Goal: Answer question/provide support

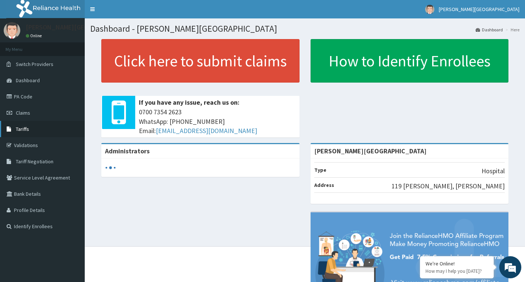
click at [57, 133] on link "Tariffs" at bounding box center [42, 129] width 85 height 16
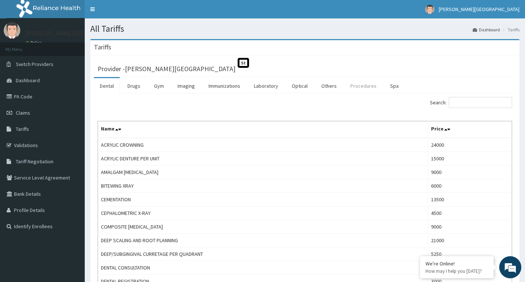
click at [353, 86] on link "Procedures" at bounding box center [364, 85] width 38 height 15
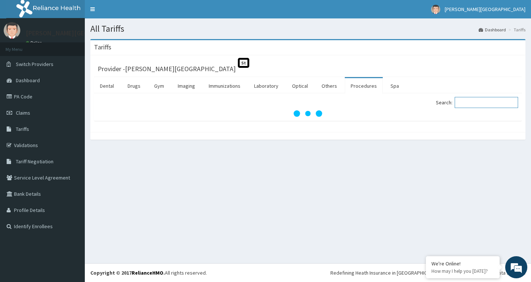
click at [482, 102] on input "Search:" at bounding box center [485, 102] width 63 height 11
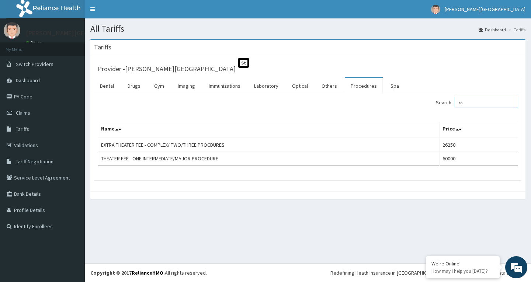
type input "r"
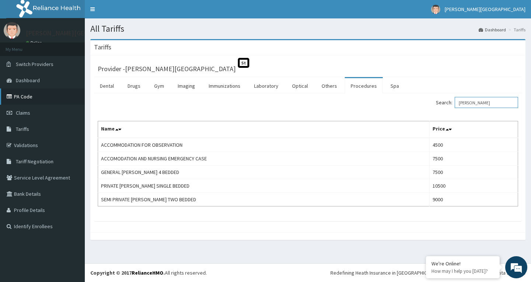
type input "ward"
click at [41, 93] on link "PA Code" at bounding box center [42, 96] width 85 height 16
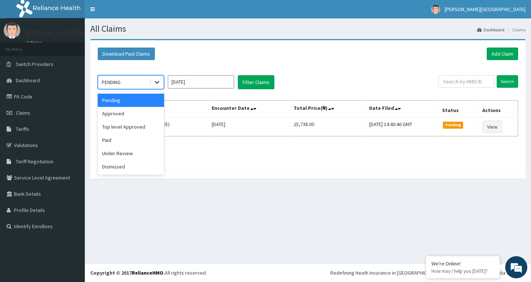
click at [155, 84] on icon at bounding box center [156, 81] width 7 height 7
click at [136, 151] on div "Under Review" at bounding box center [131, 153] width 66 height 13
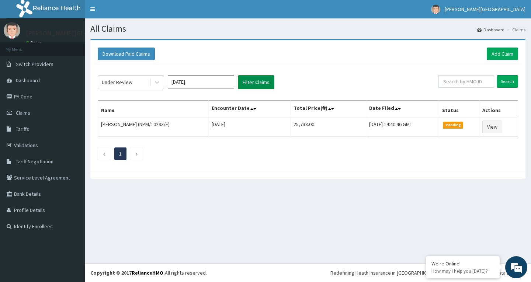
click at [244, 82] on button "Filter Claims" at bounding box center [256, 82] width 36 height 14
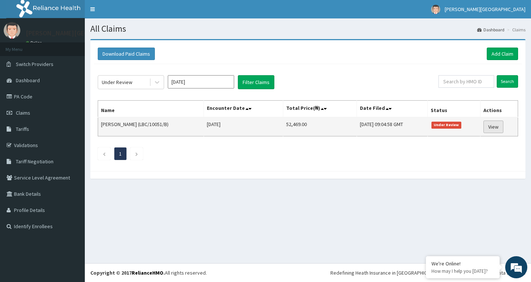
click at [494, 127] on link "View" at bounding box center [493, 127] width 20 height 13
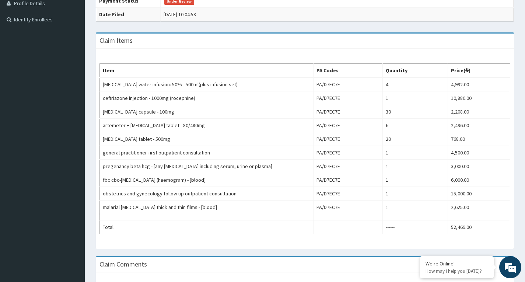
scroll to position [254, 0]
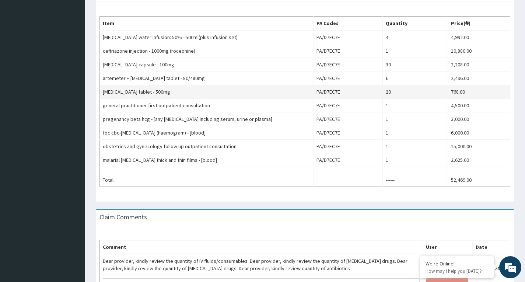
click at [206, 89] on td "paracetamol tablet - 500mg" at bounding box center [207, 92] width 214 height 14
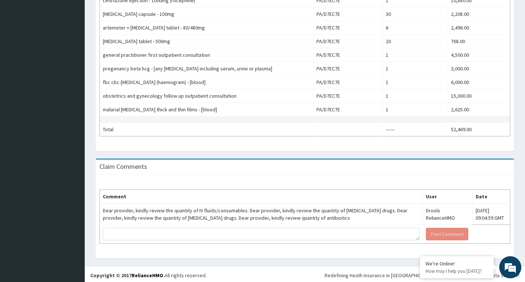
scroll to position [307, 0]
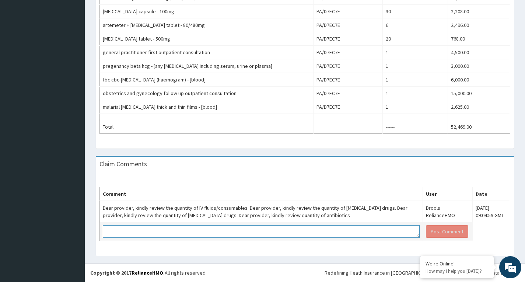
click at [156, 228] on textarea at bounding box center [261, 231] width 317 height 13
type textarea "Kindly note that dosage of items was included in pa code request."
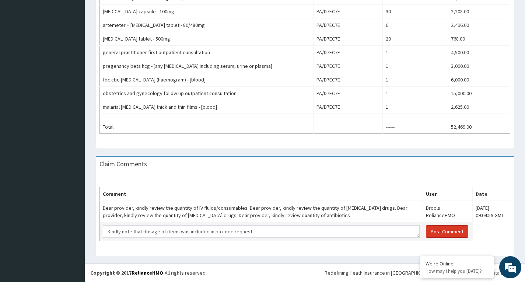
click at [446, 233] on button "Post Comment" at bounding box center [447, 231] width 42 height 13
click at [426, 229] on button "Post Comment" at bounding box center [447, 231] width 42 height 13
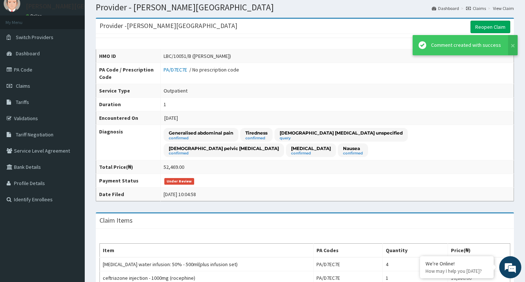
scroll to position [0, 0]
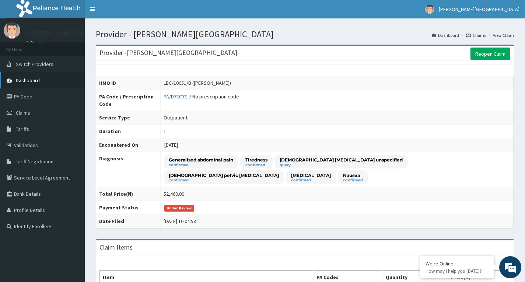
click at [25, 81] on span "Dashboard" at bounding box center [28, 80] width 24 height 7
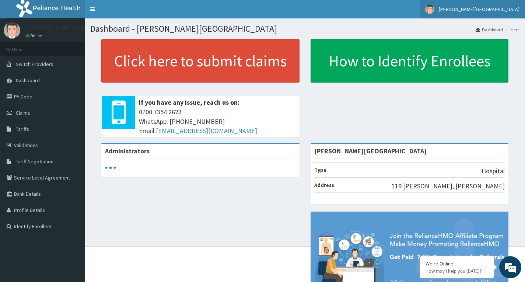
click at [485, 11] on span "[PERSON_NAME][GEOGRAPHIC_DATA]" at bounding box center [479, 9] width 81 height 7
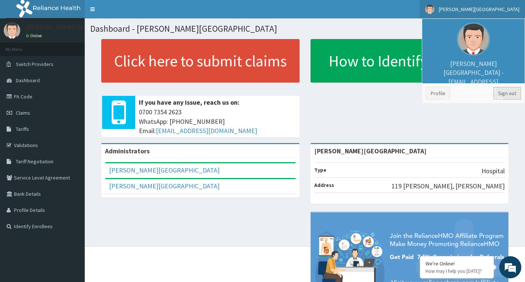
click at [507, 99] on link "Sign out" at bounding box center [507, 93] width 28 height 13
